Goal: Communication & Community: Participate in discussion

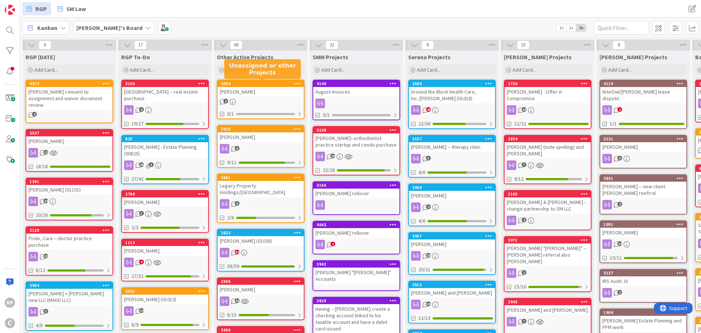
click at [256, 87] on div "[PERSON_NAME]" at bounding box center [261, 91] width 86 height 9
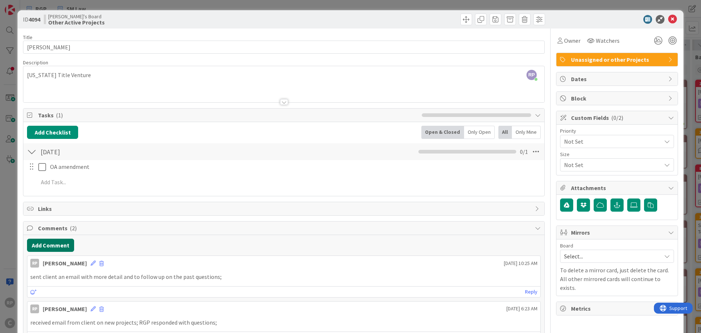
click at [50, 244] on button "Add Comment" at bounding box center [50, 244] width 47 height 13
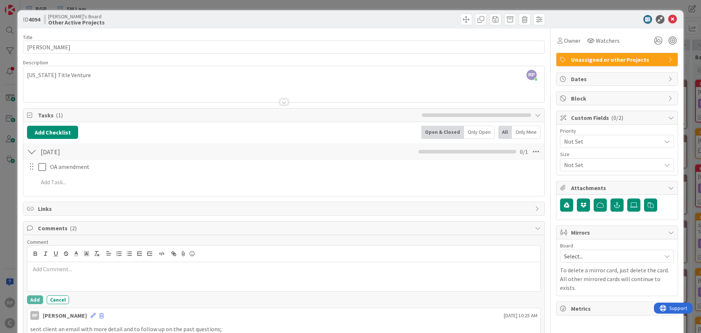
click at [51, 277] on div at bounding box center [283, 276] width 513 height 29
click at [38, 302] on button "Add" at bounding box center [35, 299] width 16 height 9
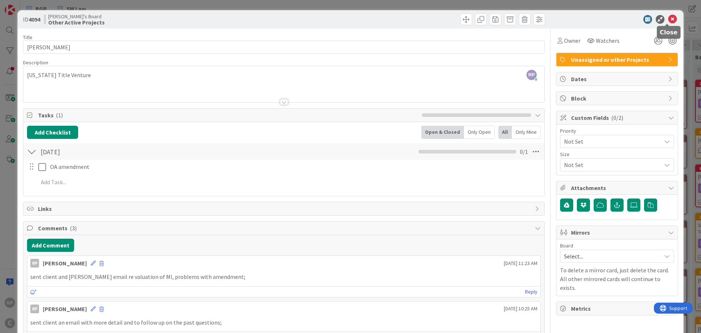
click at [668, 19] on icon at bounding box center [672, 19] width 9 height 9
